Goal: Task Accomplishment & Management: Use online tool/utility

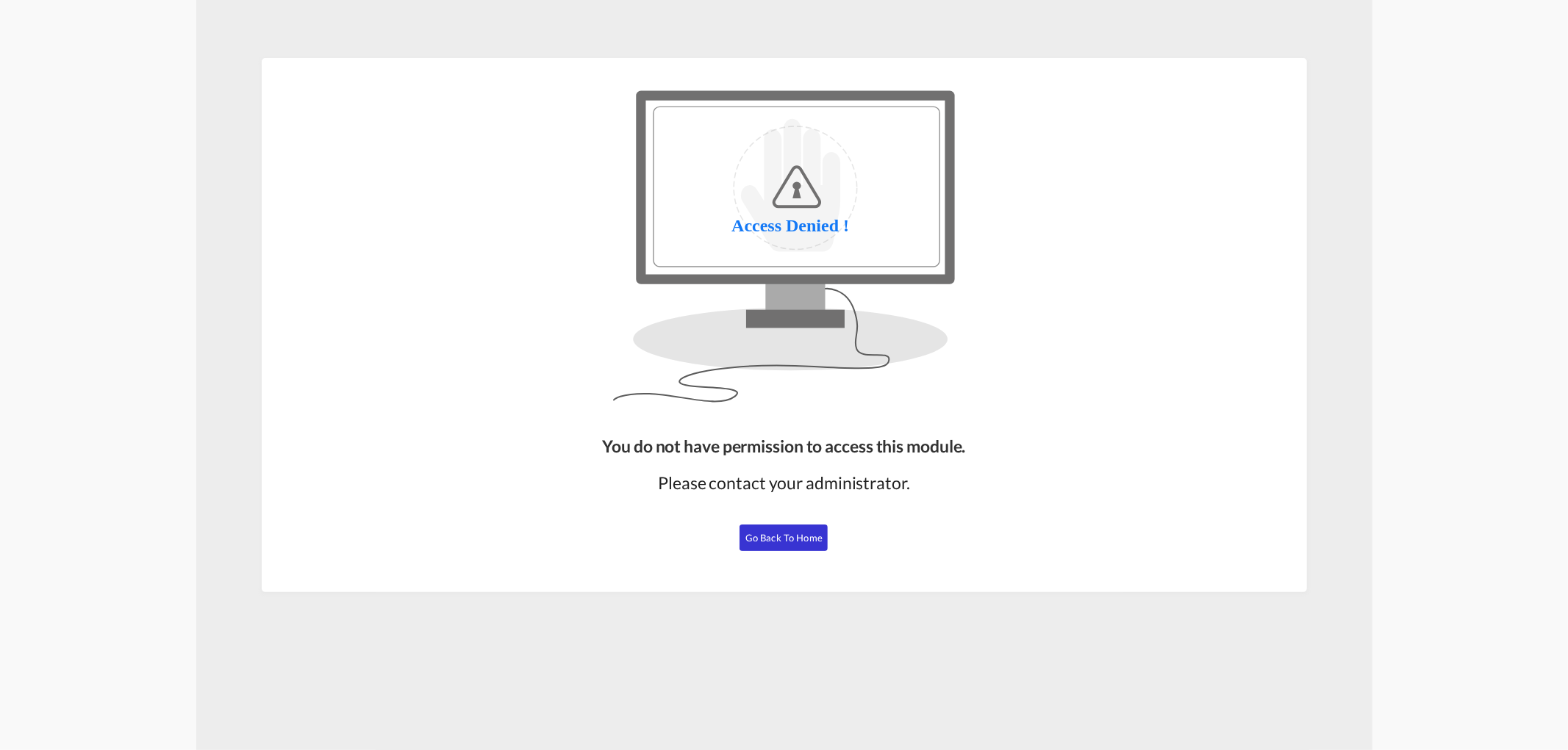
click at [807, 532] on span "Go Back to Home" at bounding box center [784, 538] width 77 height 12
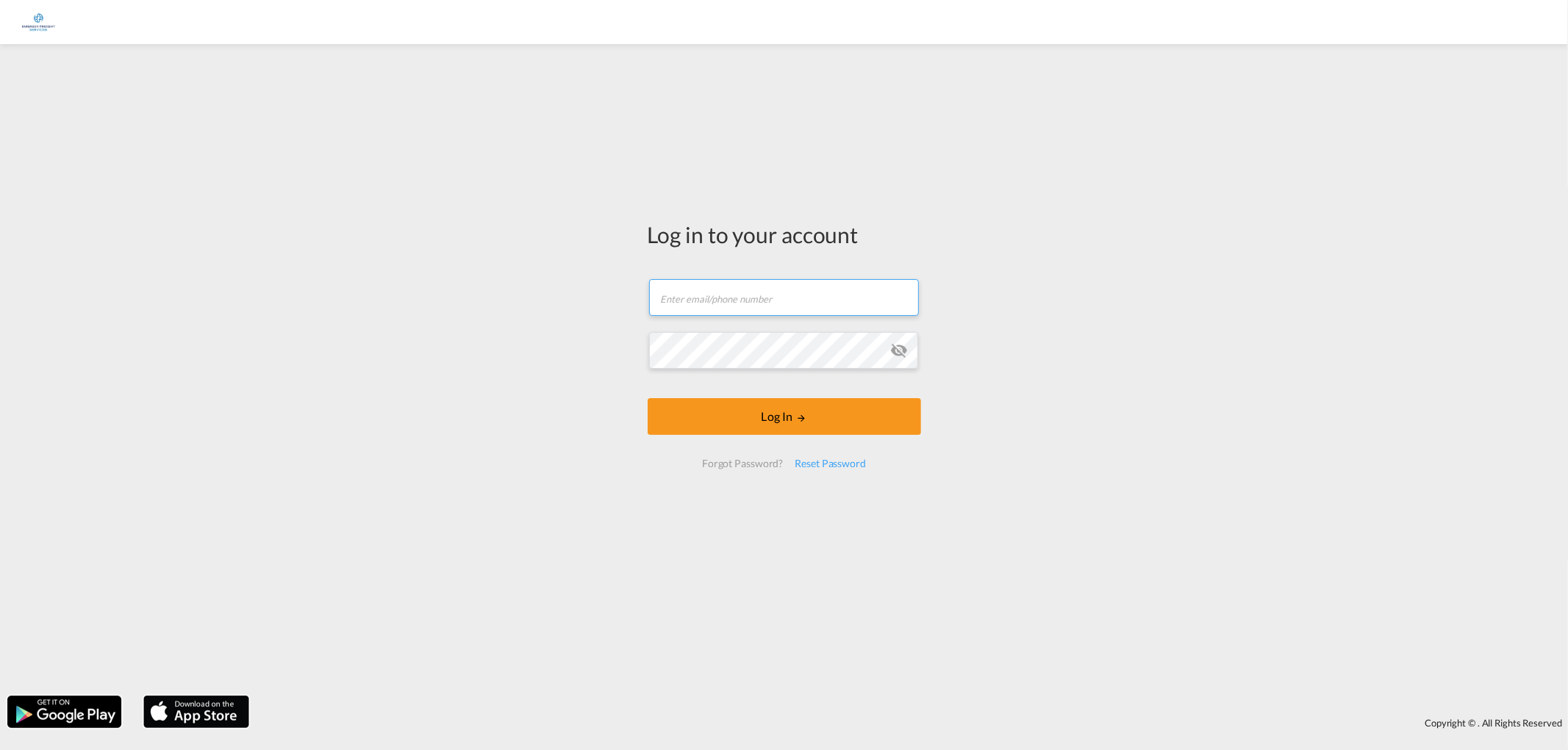
type input "[EMAIL_ADDRESS][PERSON_NAME][DOMAIN_NAME]"
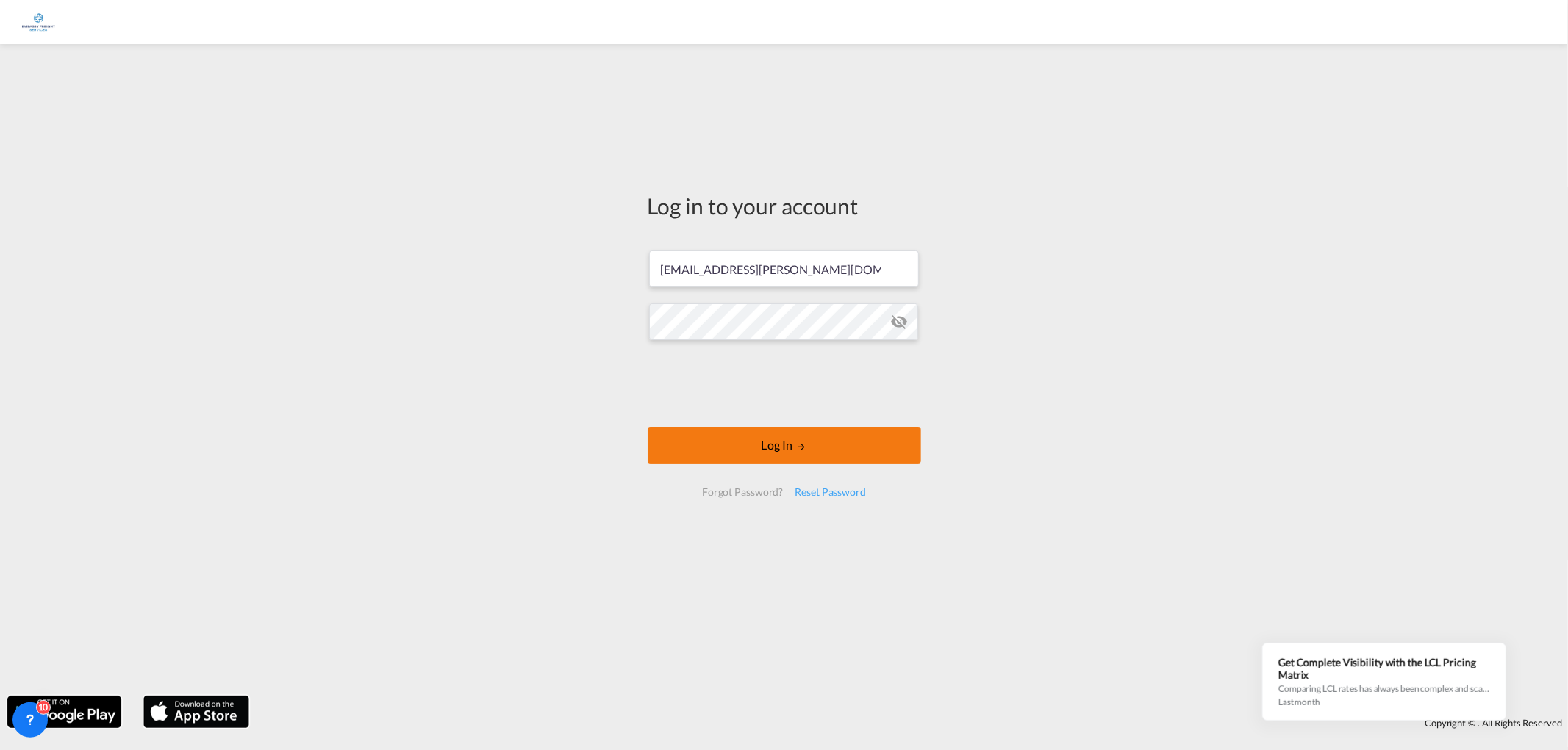
click at [781, 439] on button "Log In" at bounding box center [784, 445] width 273 height 37
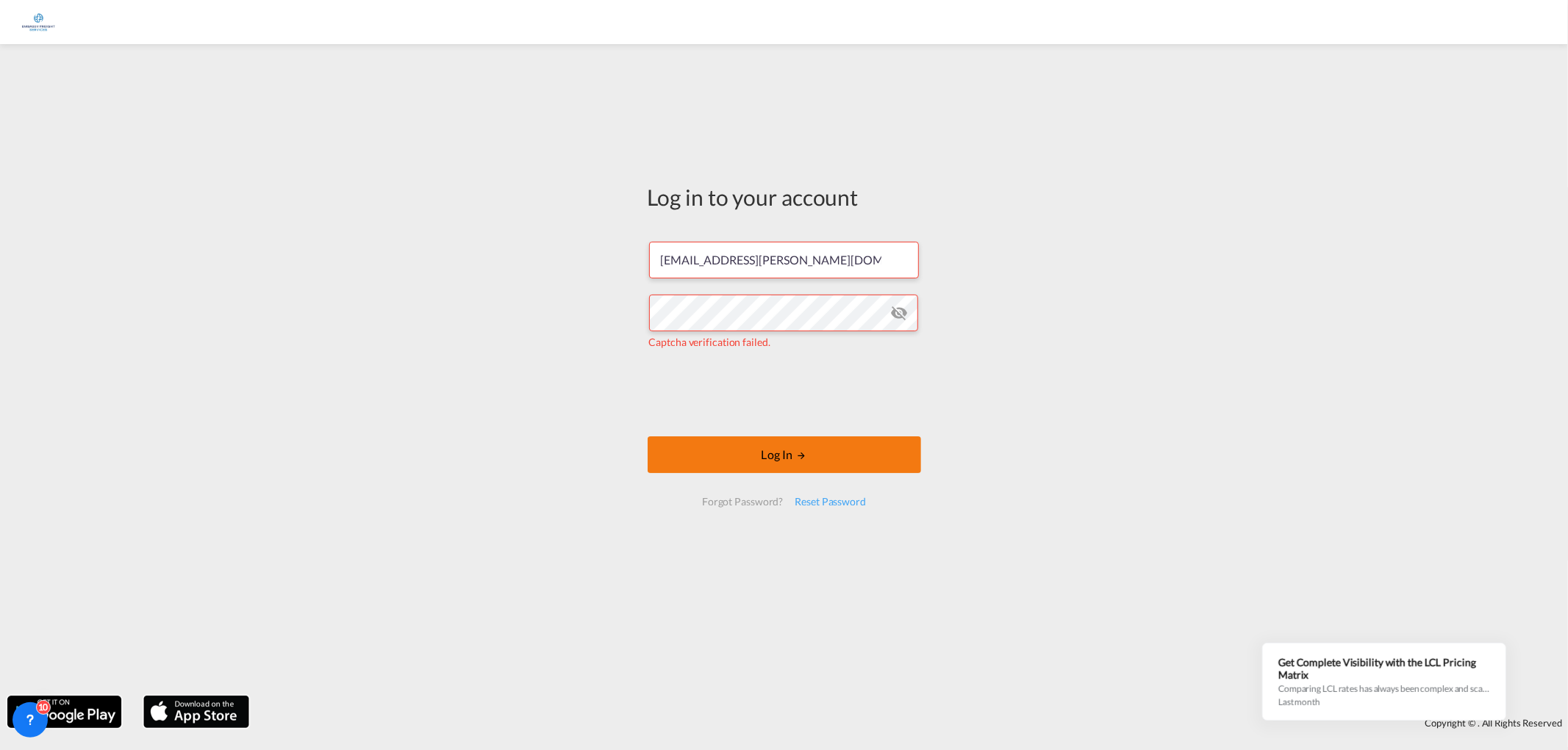
click at [763, 452] on button "Log In" at bounding box center [784, 454] width 273 height 37
